Goal: Use online tool/utility

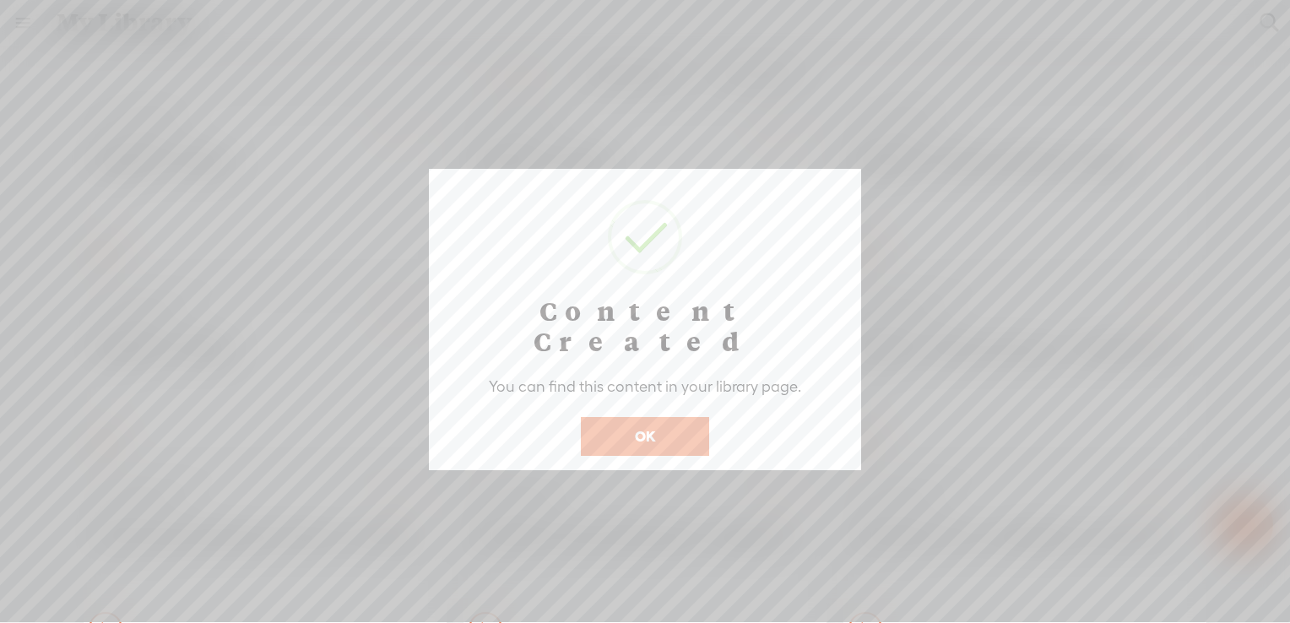
click at [654, 417] on button "OK" at bounding box center [645, 436] width 128 height 39
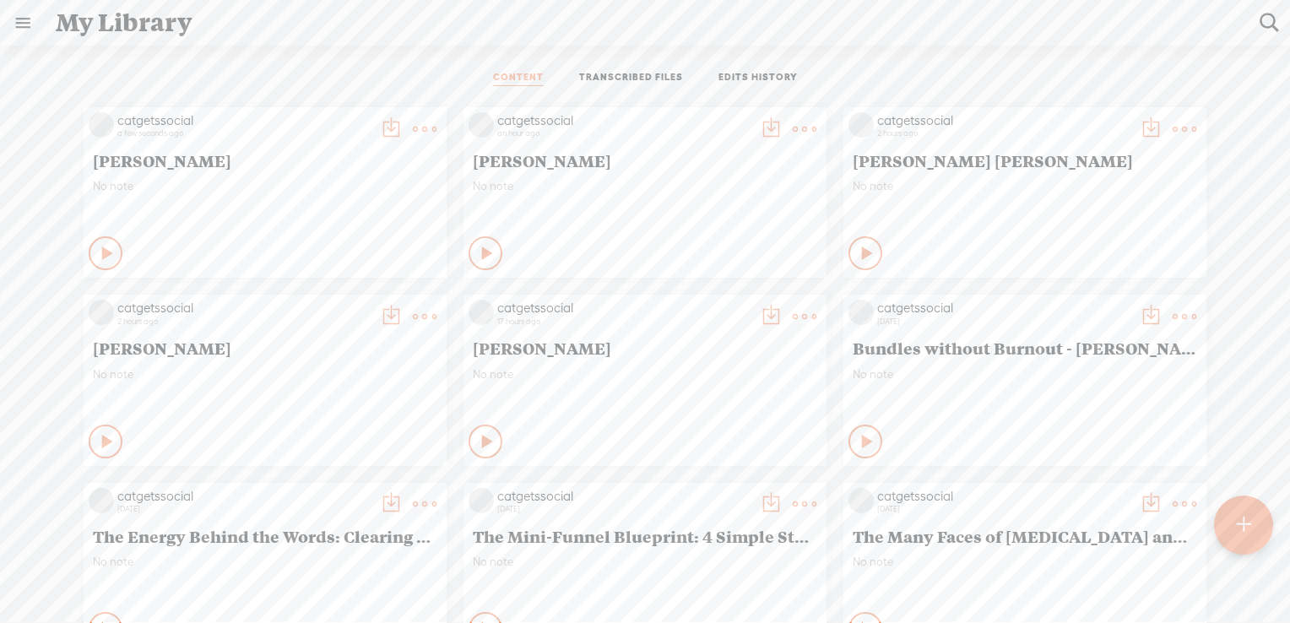
click at [1250, 521] on t at bounding box center [1243, 524] width 14 height 37
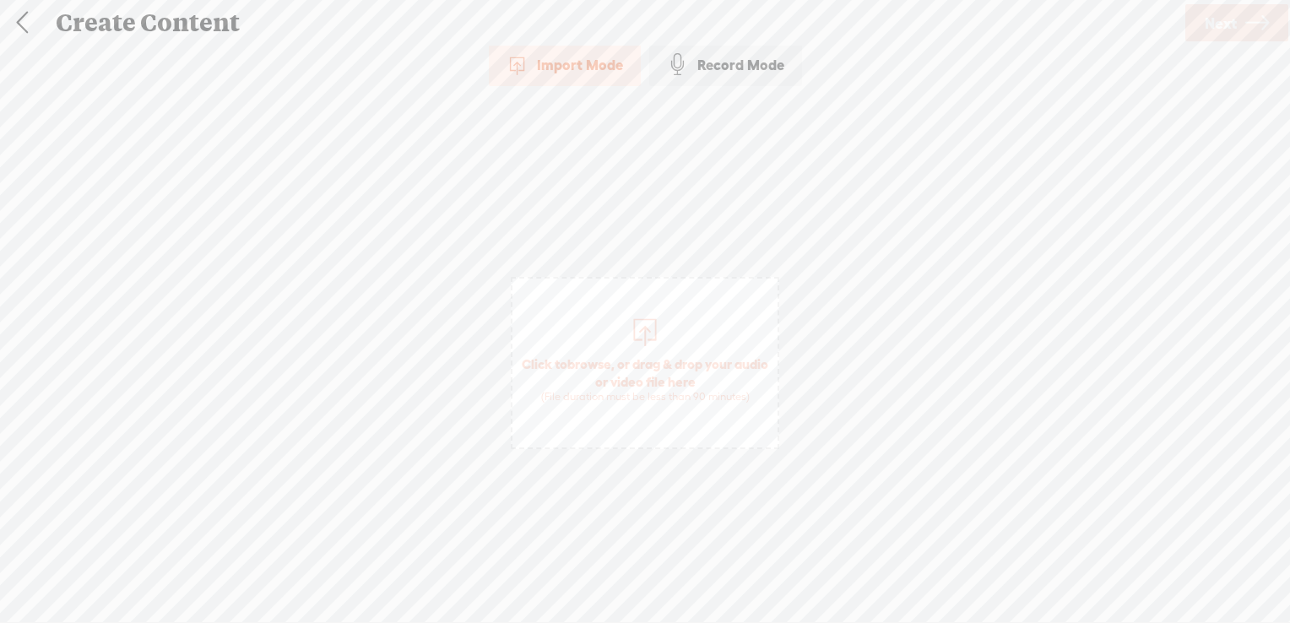
click at [605, 360] on span "browse" at bounding box center [589, 363] width 44 height 15
click at [1231, 15] on span "Next" at bounding box center [1221, 23] width 32 height 43
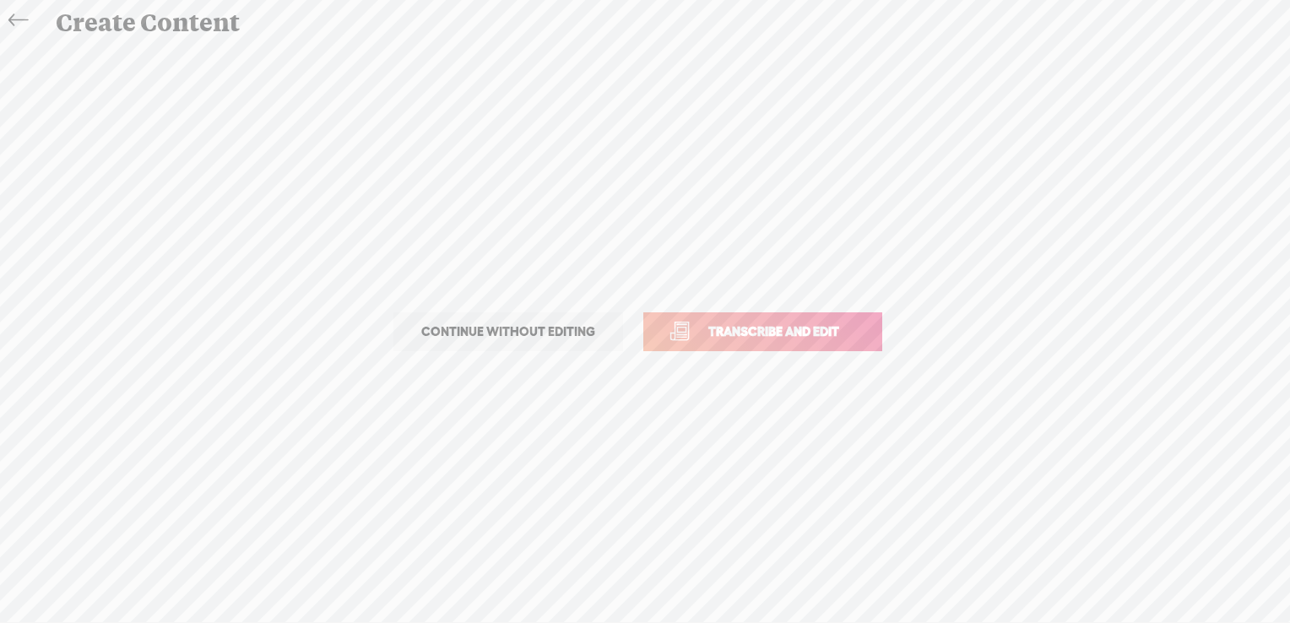
click at [746, 328] on span "Transcribe and edit" at bounding box center [774, 331] width 166 height 19
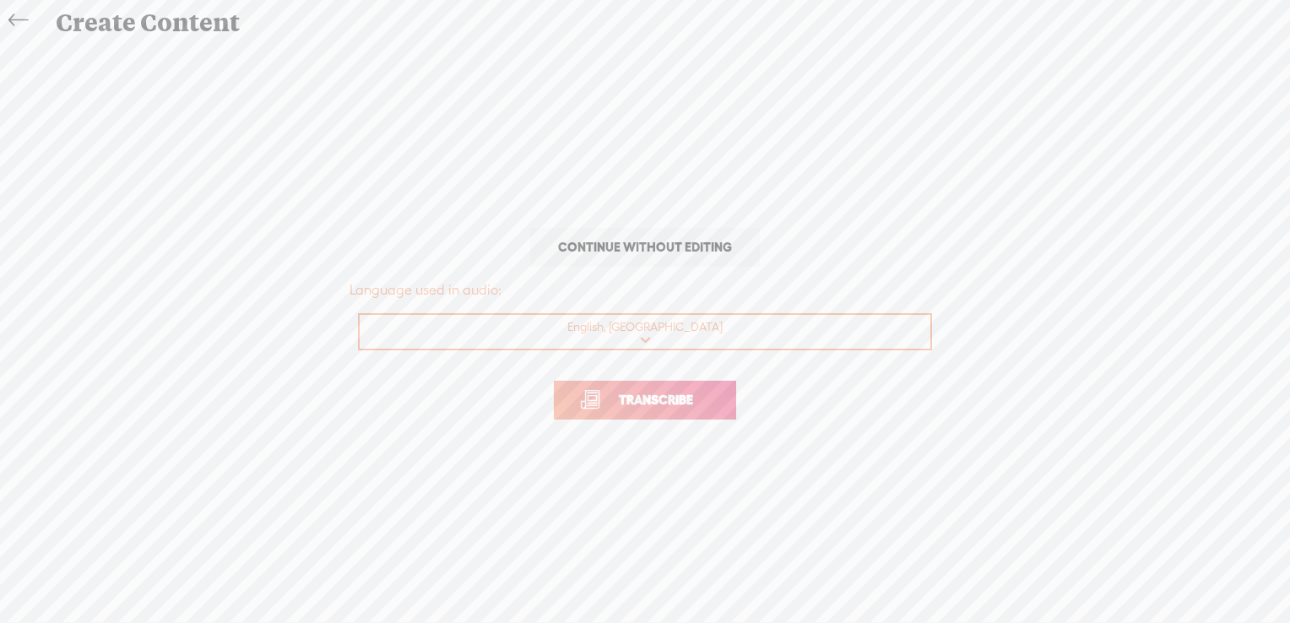
click at [642, 399] on span "Transcribe" at bounding box center [656, 399] width 110 height 19
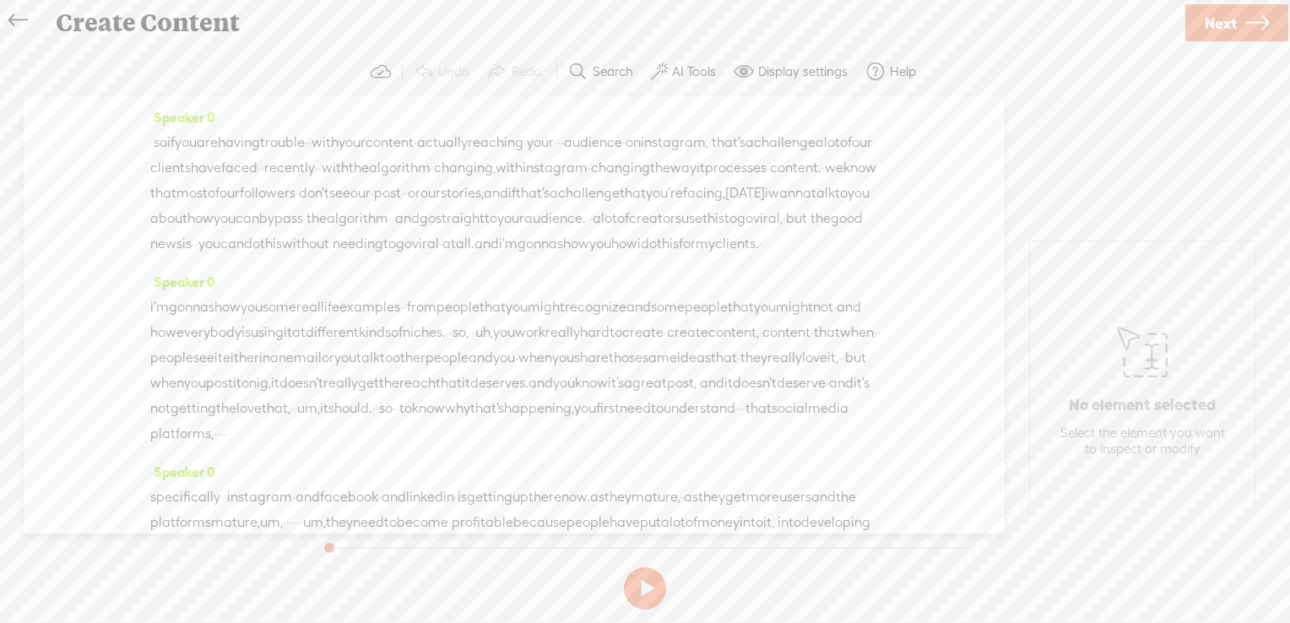
click at [674, 67] on label "AI Tools" at bounding box center [694, 71] width 44 height 17
click at [679, 398] on span at bounding box center [674, 404] width 30 height 12
click at [682, 450] on span at bounding box center [674, 448] width 30 height 12
